Goal: Find specific page/section: Find specific page/section

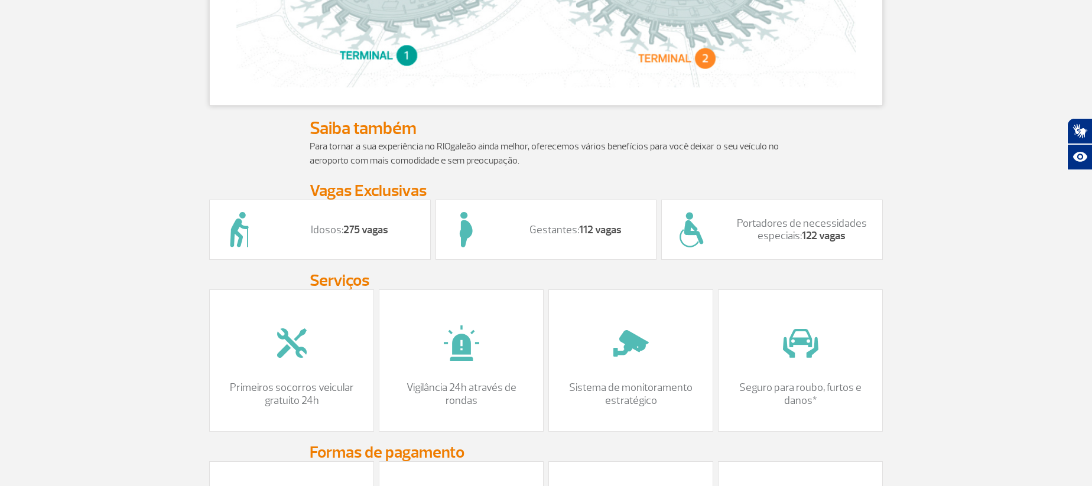
scroll to position [967, 0]
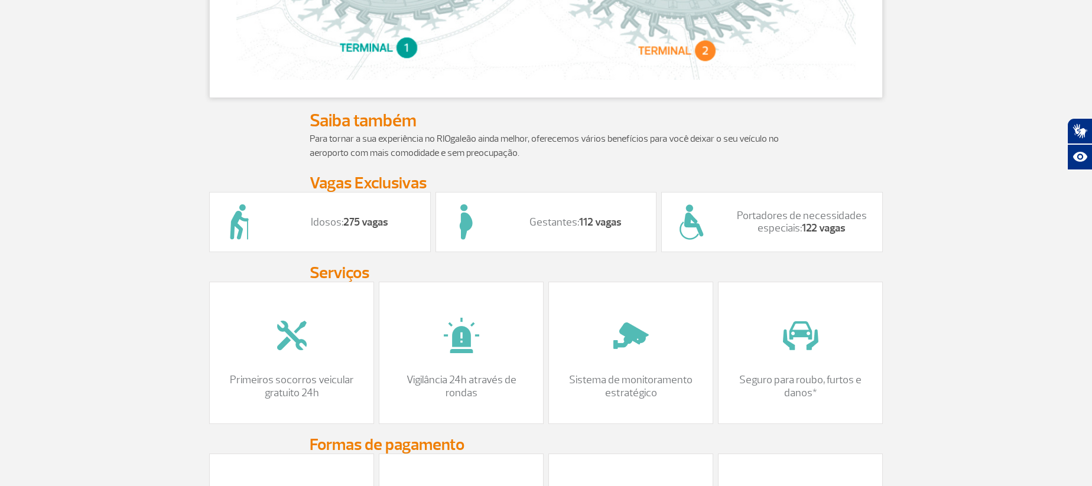
click at [325, 229] on p "Idosos: 275 vagas" at bounding box center [350, 222] width 138 height 13
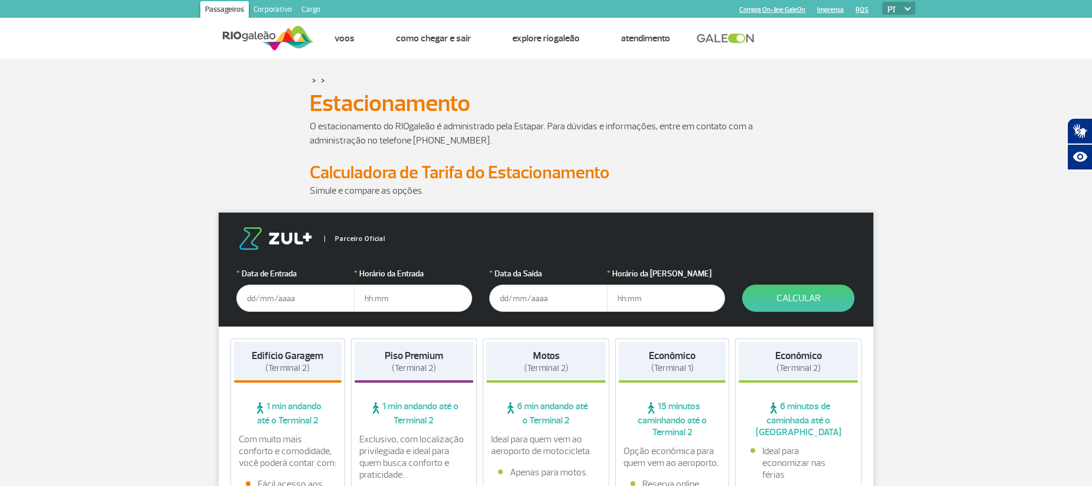
scroll to position [1, 0]
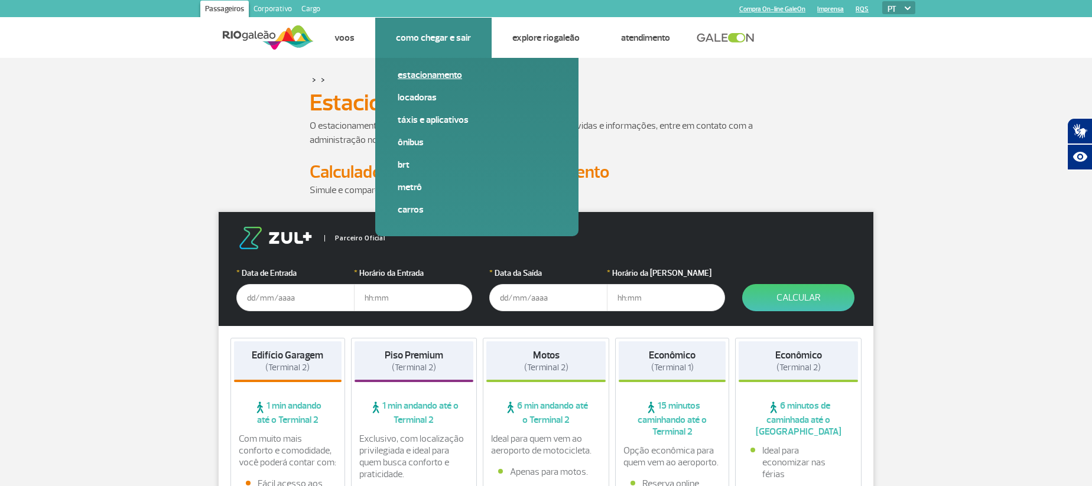
click at [419, 75] on link "Estacionamento" at bounding box center [477, 75] width 158 height 13
click at [421, 74] on link "Estacionamento" at bounding box center [477, 75] width 158 height 13
click at [426, 77] on link "Estacionamento" at bounding box center [477, 75] width 158 height 13
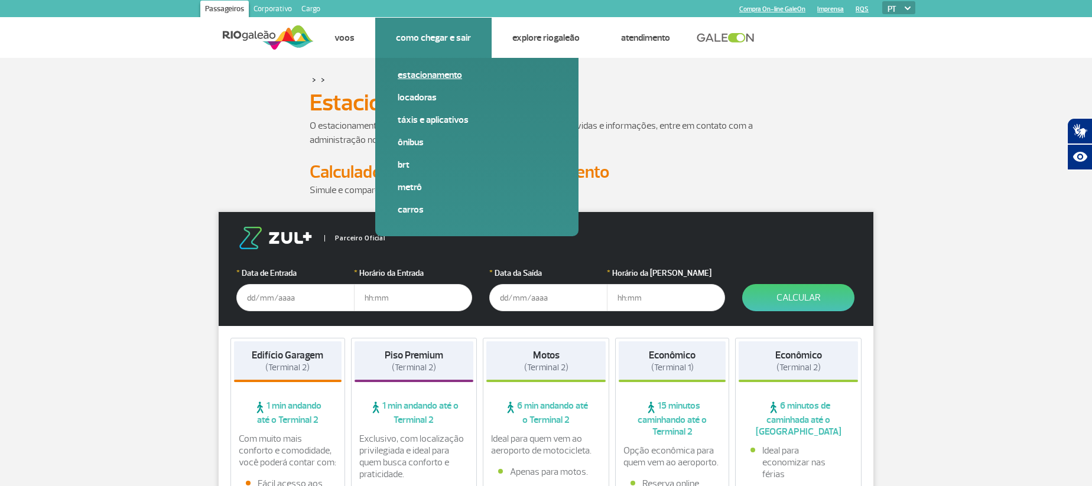
click at [426, 77] on link "Estacionamento" at bounding box center [477, 75] width 158 height 13
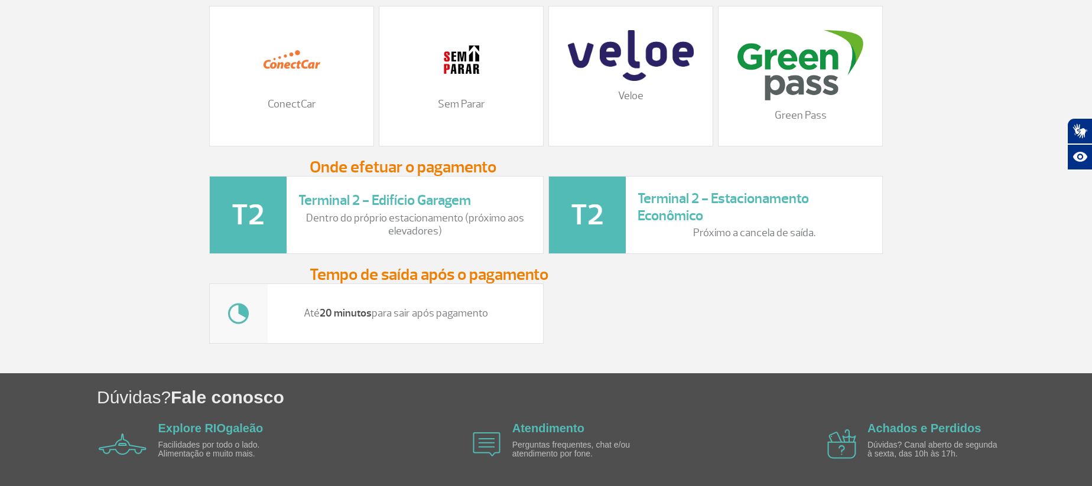
scroll to position [1622, 0]
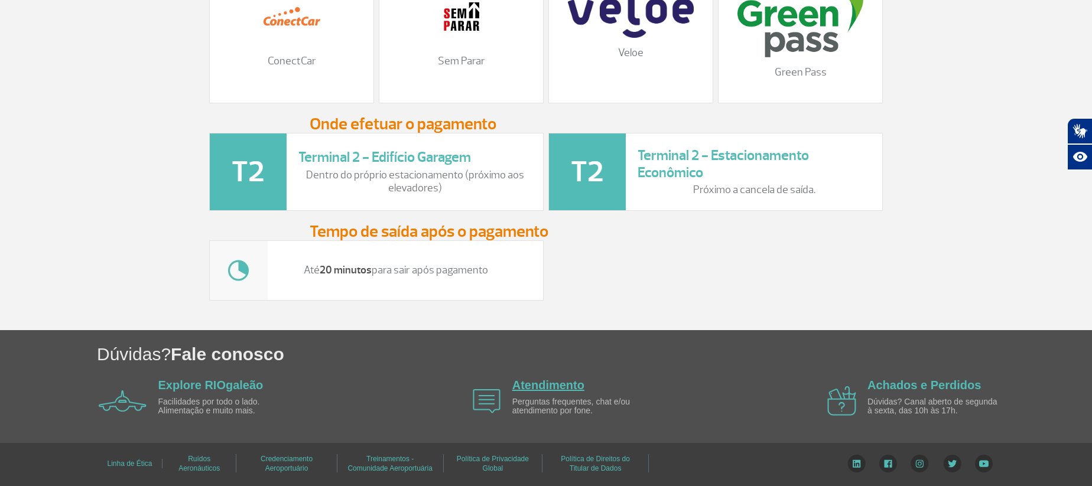
click at [538, 384] on link "Atendimento" at bounding box center [548, 385] width 72 height 13
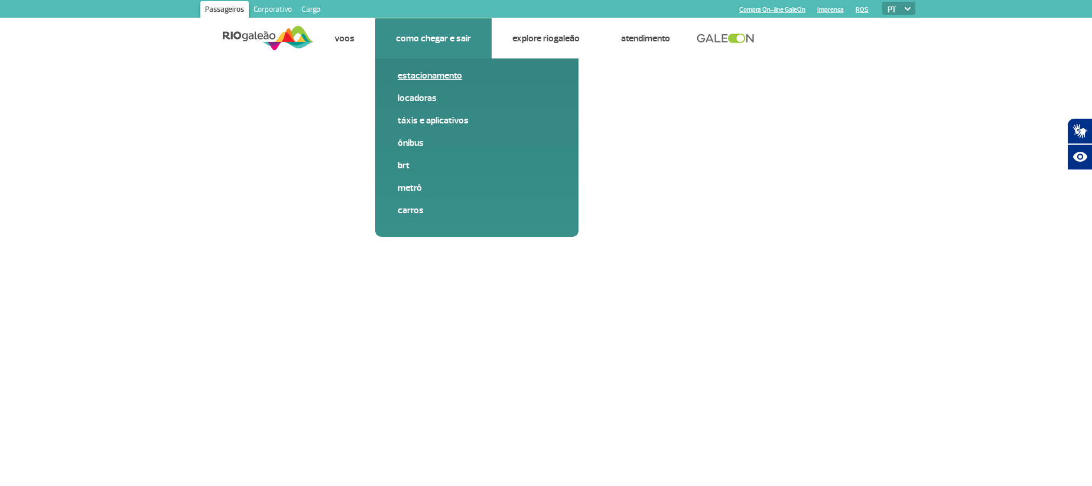
click at [431, 74] on link "Estacionamento" at bounding box center [477, 75] width 158 height 13
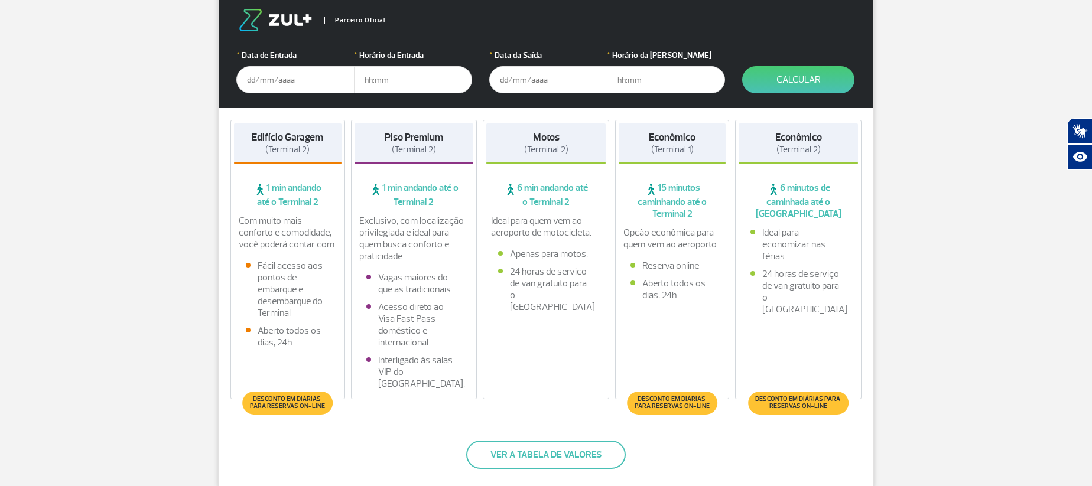
scroll to position [224, 0]
